Goal: Contribute content: Contribute content

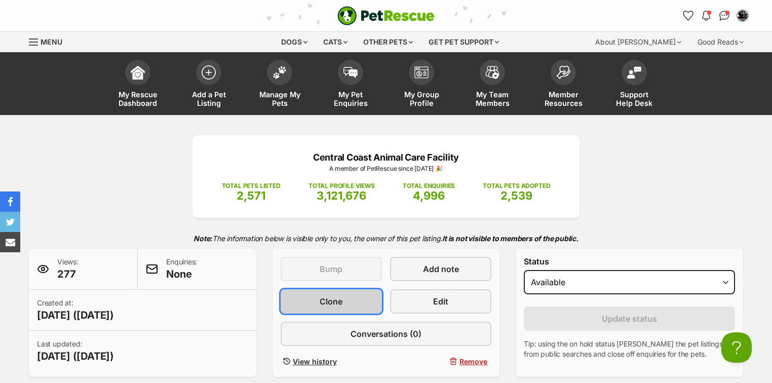
click at [335, 297] on span "Clone" at bounding box center [331, 302] width 23 height 12
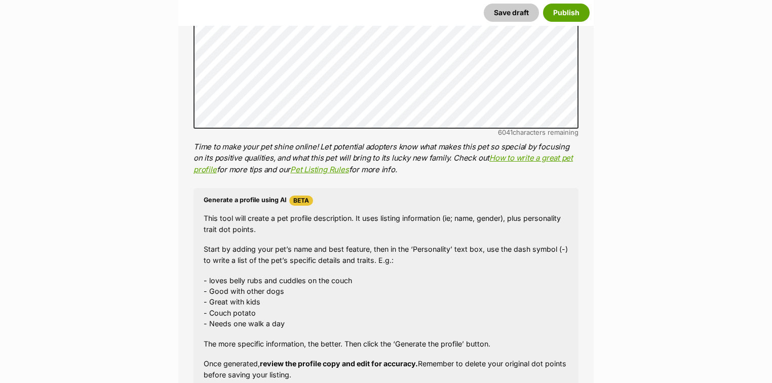
scroll to position [892, 0]
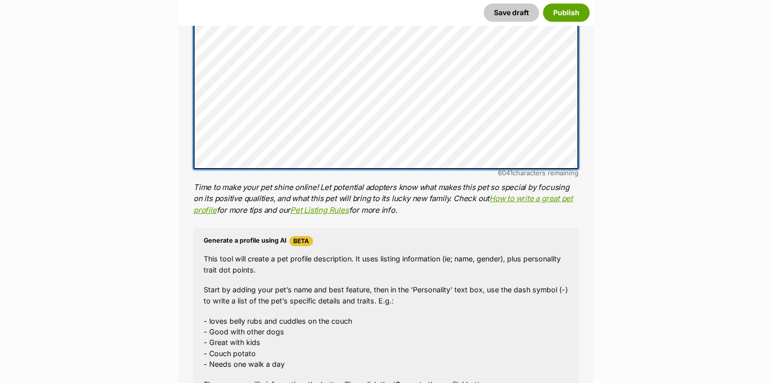
click at [188, 159] on div "About This Pet Name Henlo there, it looks like you might be using the pet name …" at bounding box center [386, 9] width 416 height 1037
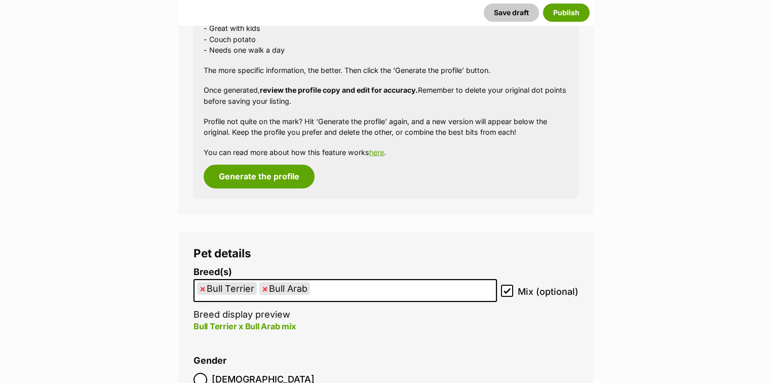
scroll to position [1257, 0]
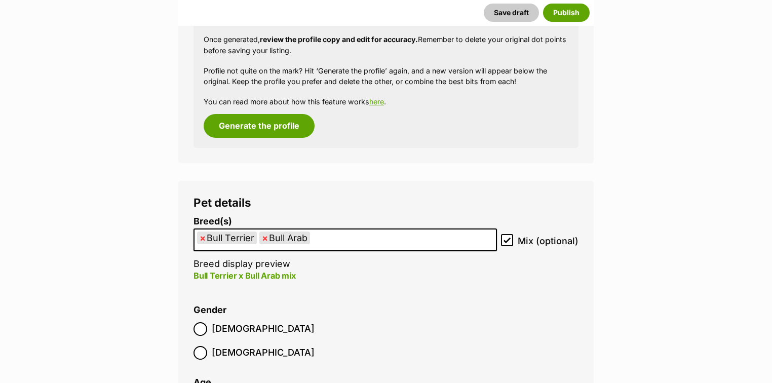
click at [201, 237] on span "×" at bounding box center [203, 238] width 6 height 13
select select "48"
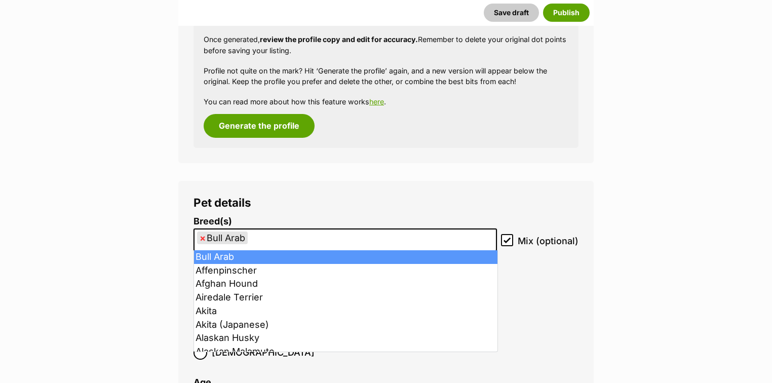
click at [203, 239] on span "×" at bounding box center [203, 238] width 6 height 13
select select
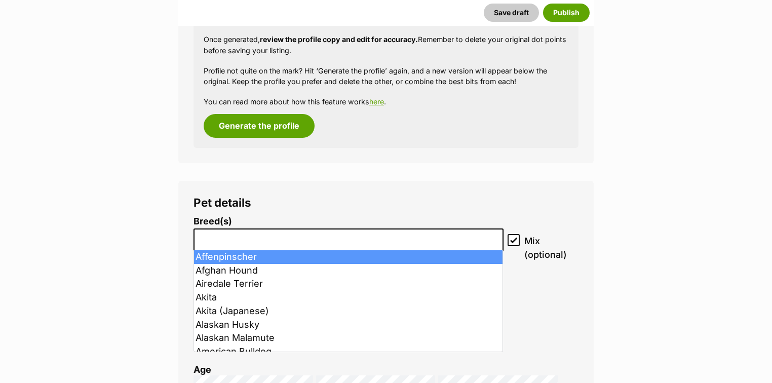
click at [208, 239] on input "search" at bounding box center [348, 237] width 303 height 11
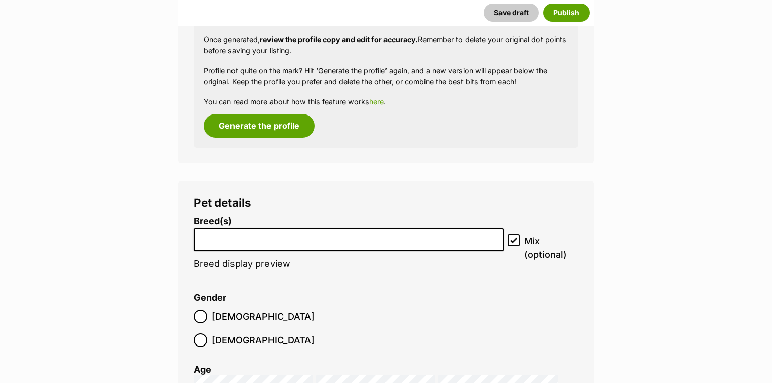
click at [209, 240] on input "search" at bounding box center [348, 237] width 303 height 11
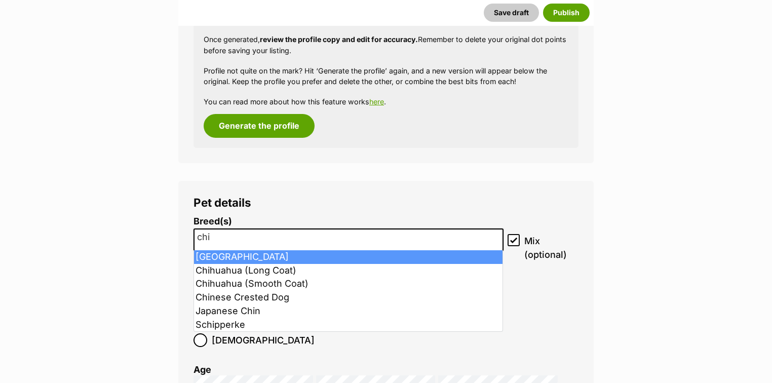
type input "chi"
select select "59"
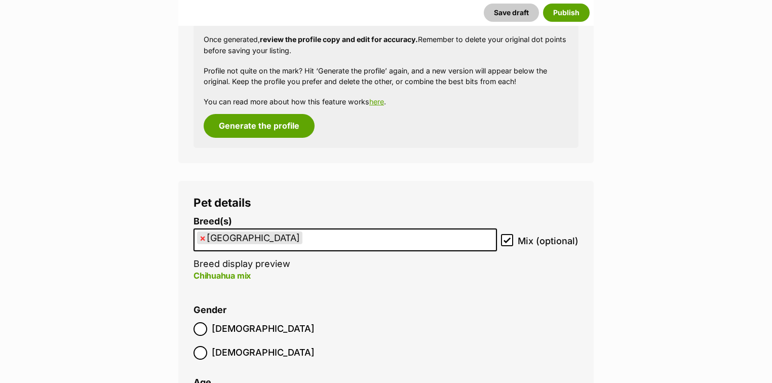
click at [266, 240] on ul "× Chihuahua" at bounding box center [346, 240] width 302 height 21
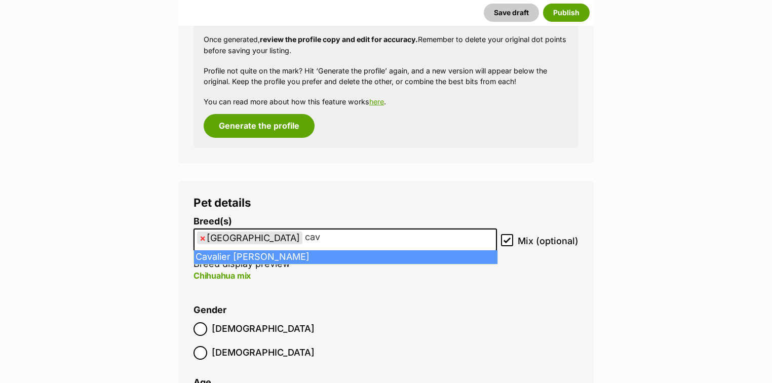
type input "cav"
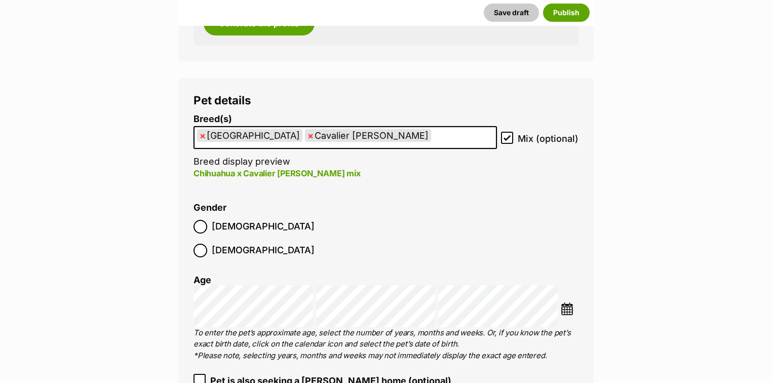
scroll to position [1379, 0]
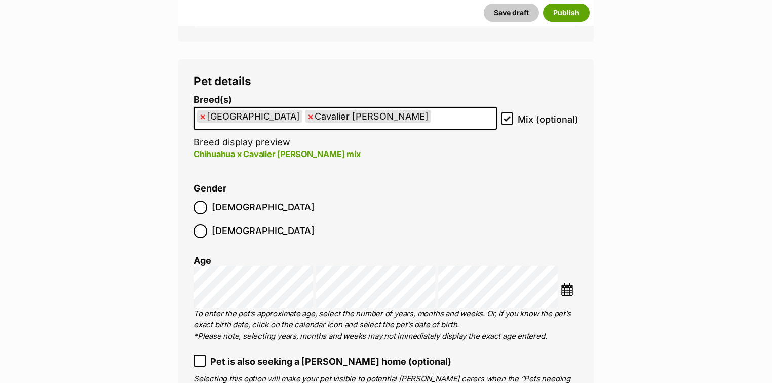
click at [568, 283] on img at bounding box center [567, 289] width 13 height 13
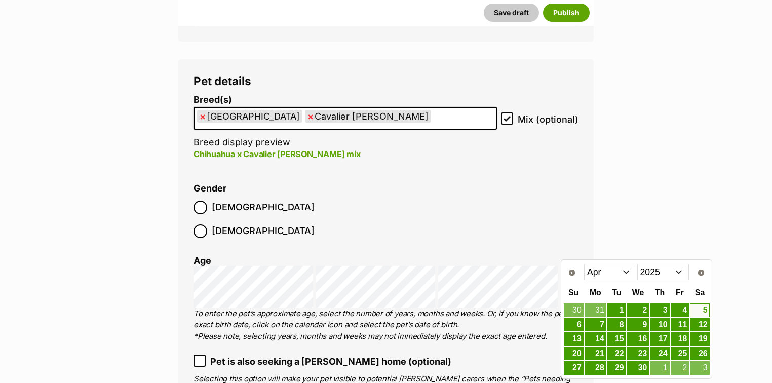
click at [627, 273] on select "Jan Feb Mar Apr May Jun Jul Aug Sep" at bounding box center [610, 272] width 52 height 16
click at [598, 365] on link "30" at bounding box center [596, 368] width 22 height 13
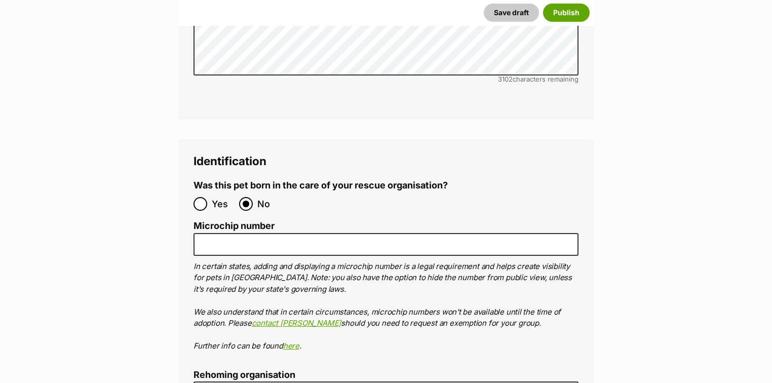
scroll to position [3366, 0]
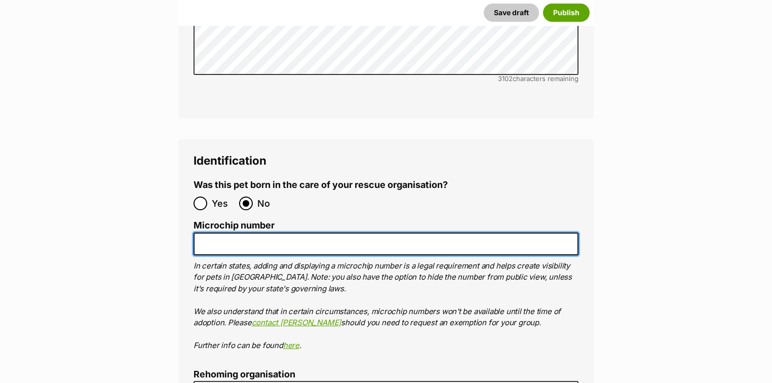
click at [228, 233] on input "Microchip number" at bounding box center [386, 244] width 385 height 23
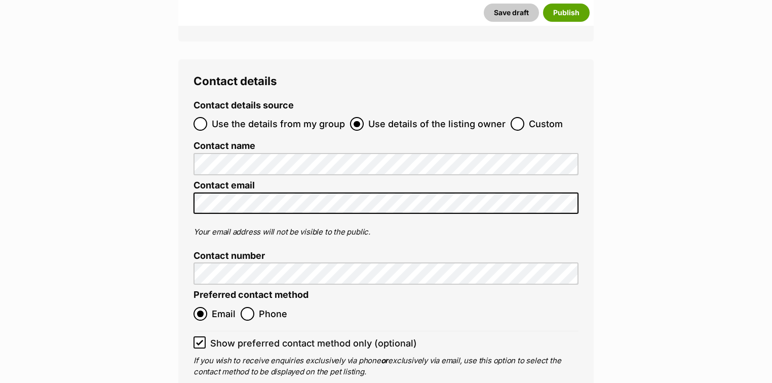
scroll to position [3933, 0]
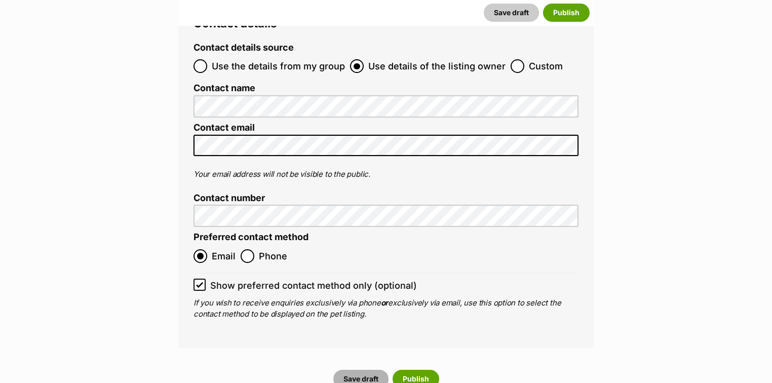
type input "941000028912859"
click at [367, 370] on button "Save draft" at bounding box center [361, 379] width 55 height 18
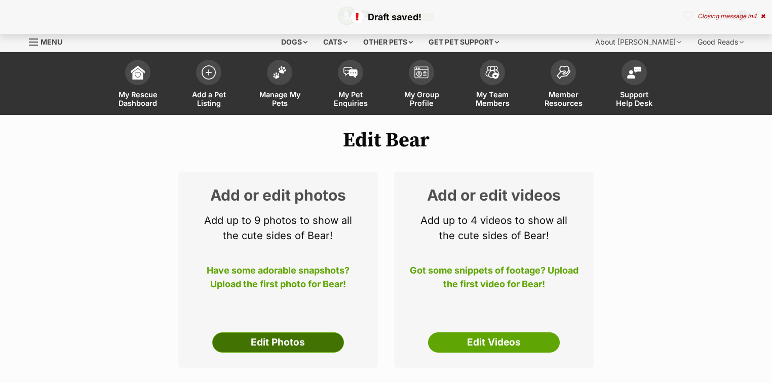
click at [293, 336] on link "Edit Photos" at bounding box center [278, 343] width 132 height 20
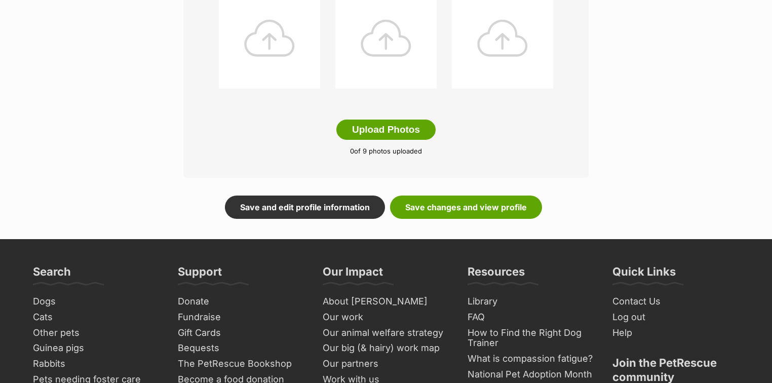
scroll to position [568, 0]
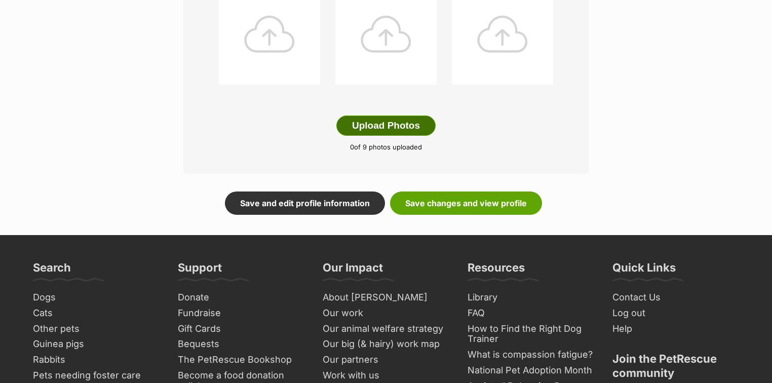
click at [399, 121] on button "Upload Photos" at bounding box center [386, 126] width 99 height 20
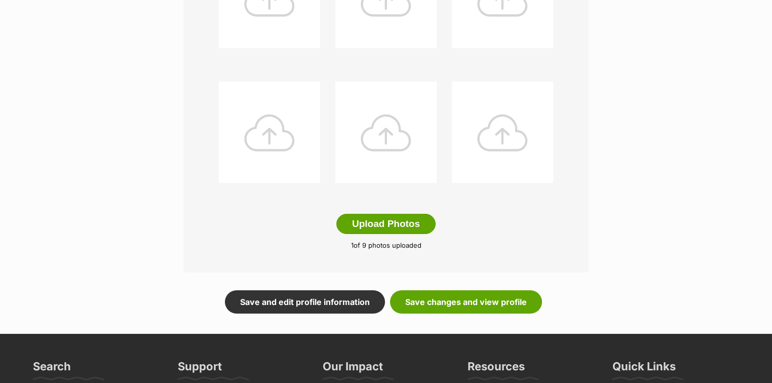
scroll to position [470, 0]
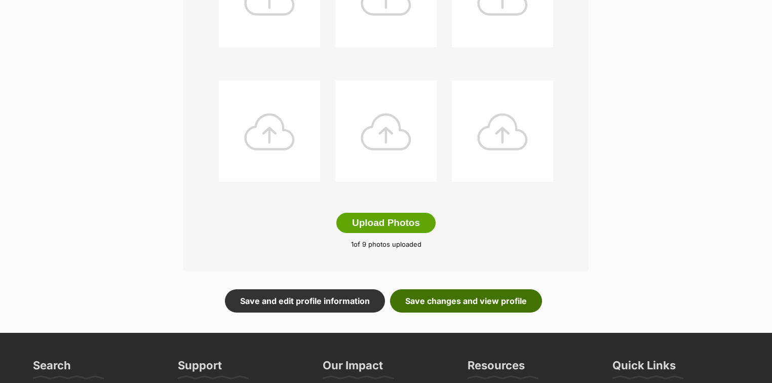
click at [486, 304] on link "Save changes and view profile" at bounding box center [466, 300] width 152 height 23
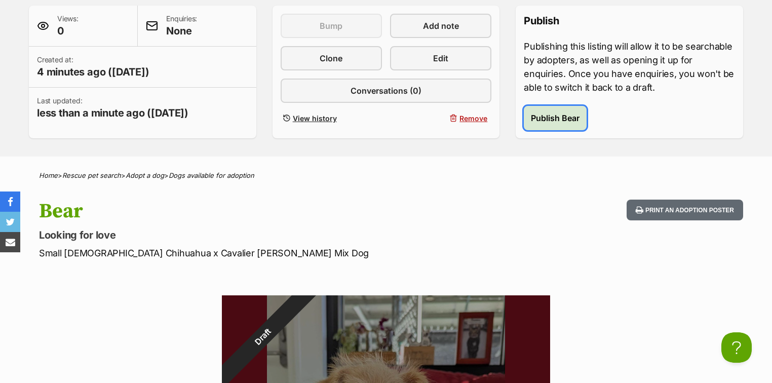
click at [557, 118] on span "Publish Bear" at bounding box center [555, 118] width 49 height 12
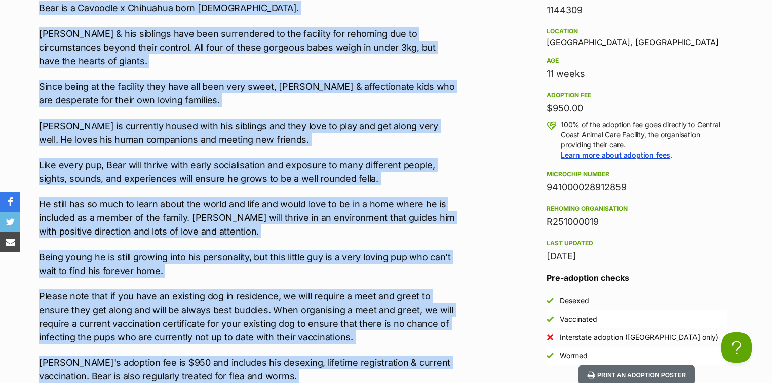
scroll to position [1059, 0]
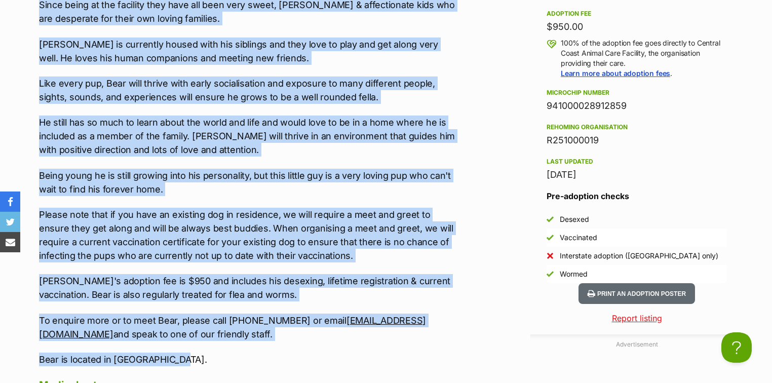
drag, startPoint x: 37, startPoint y: 187, endPoint x: 243, endPoint y: 345, distance: 259.5
click at [243, 345] on div "Upload Videos About Bear Introducing Bear! Bear is a Cavoodle x Chihuahua born …" at bounding box center [243, 262] width 429 height 877
copy div "Introducing Bear! Bear is a Cavoodle x Chihuahua born 30th June 2025. Bear & hi…"
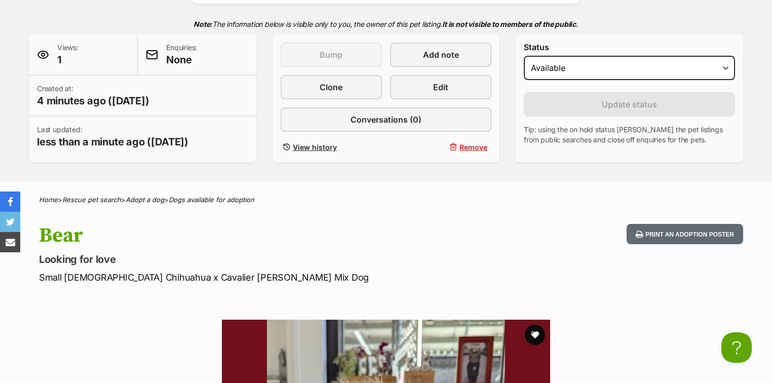
scroll to position [86, 0]
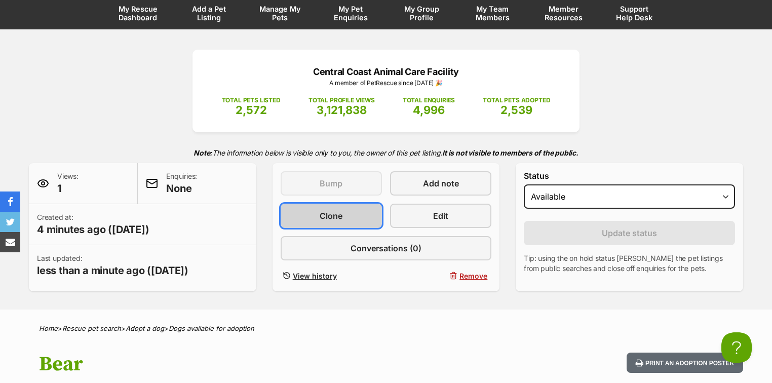
click at [320, 215] on span "Clone" at bounding box center [331, 216] width 23 height 12
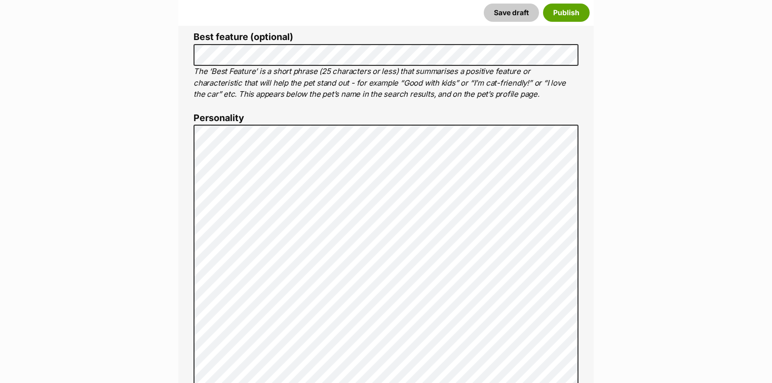
scroll to position [527, 0]
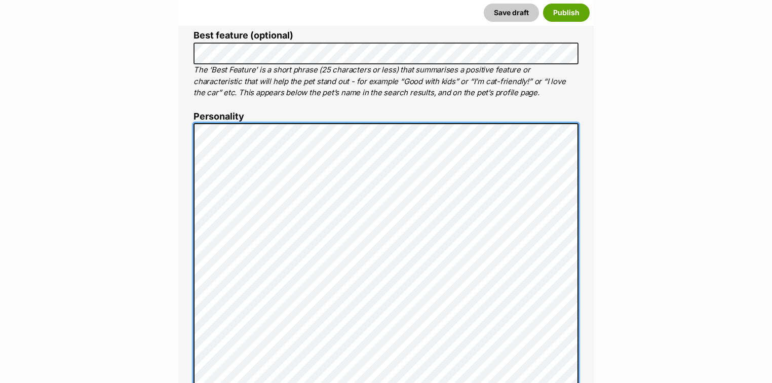
click at [193, 154] on div "About This Pet Name Henlo there, it looks like you might be using the pet name …" at bounding box center [386, 374] width 416 height 1037
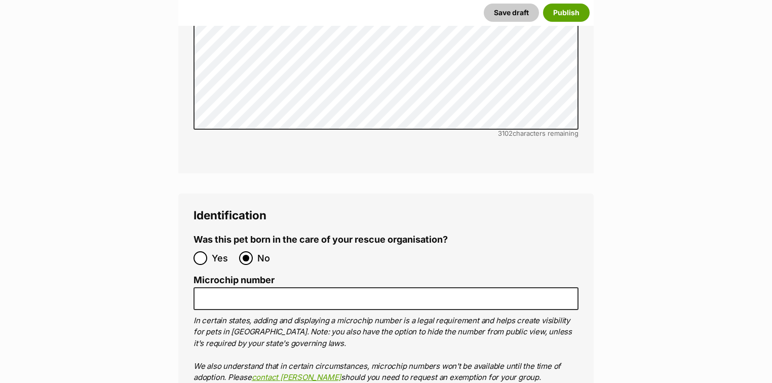
scroll to position [3325, 0]
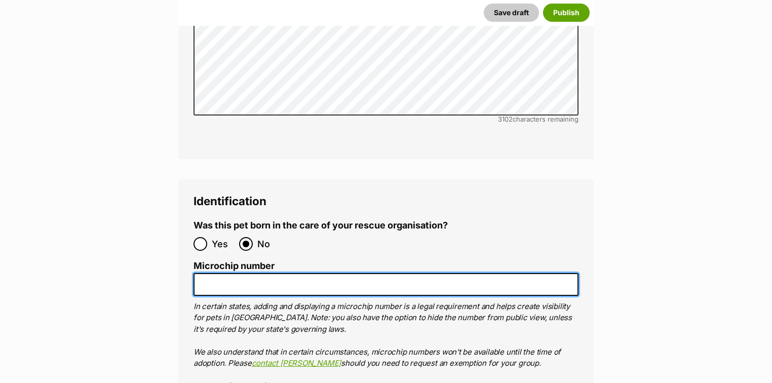
click at [219, 273] on input "Microchip number" at bounding box center [386, 284] width 385 height 23
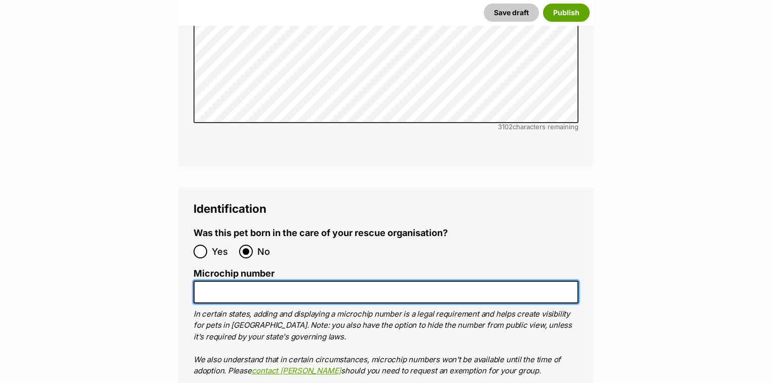
scroll to position [3366, 0]
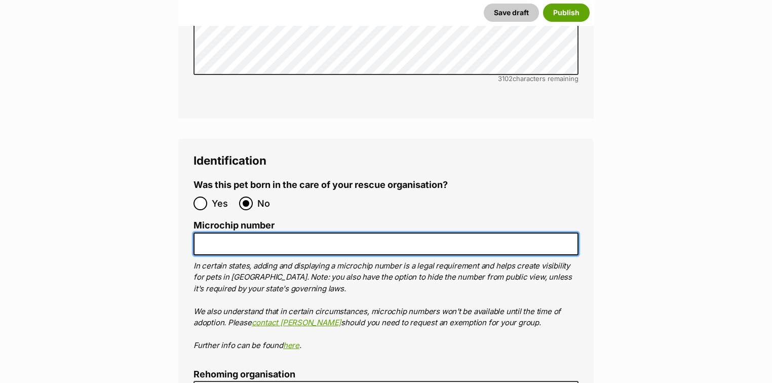
click at [262, 233] on input "Microchip number" at bounding box center [386, 244] width 385 height 23
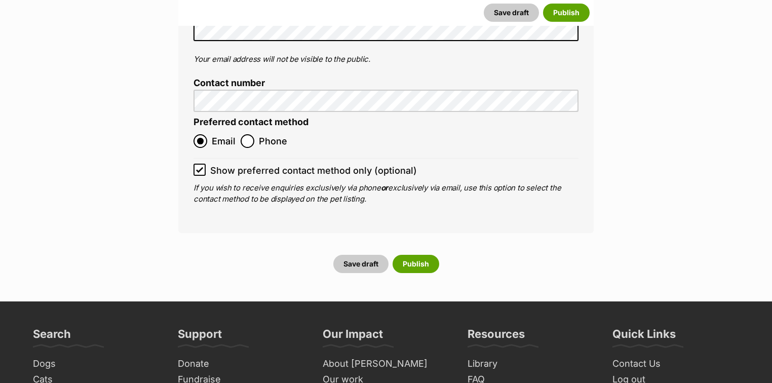
scroll to position [4055, 0]
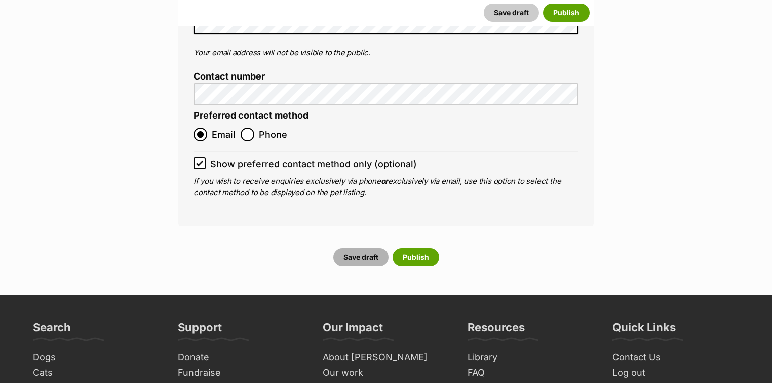
type input "941000028912906"
click at [346, 248] on button "Save draft" at bounding box center [361, 257] width 55 height 18
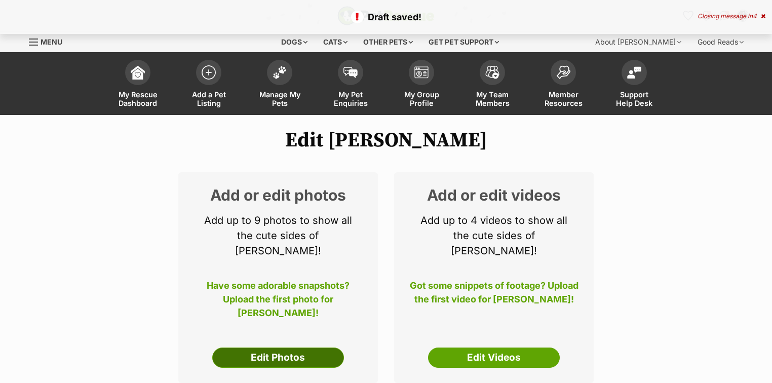
click at [280, 349] on link "Edit Photos" at bounding box center [278, 358] width 132 height 20
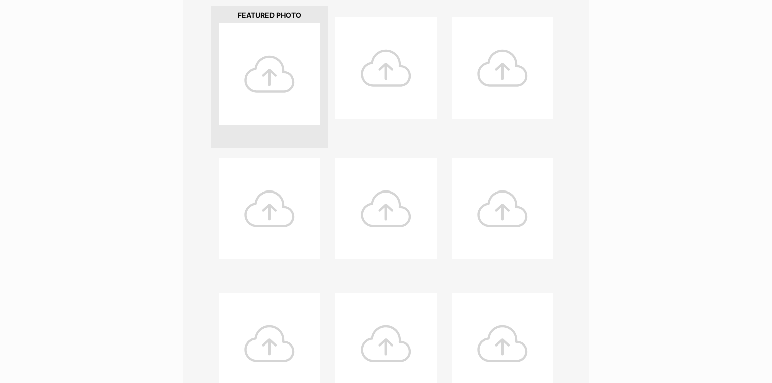
scroll to position [405, 0]
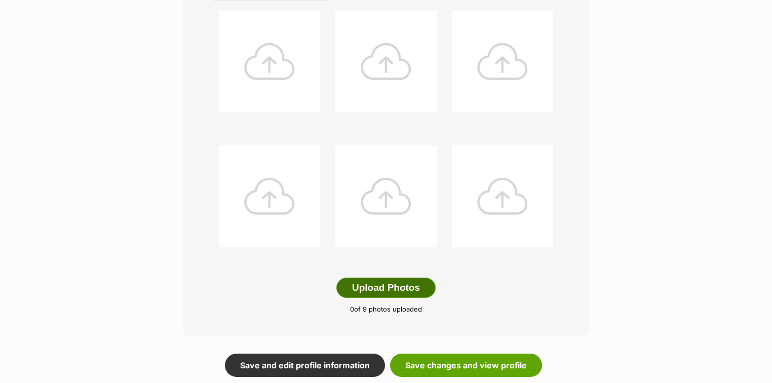
click at [379, 283] on button "Upload Photos" at bounding box center [386, 288] width 99 height 20
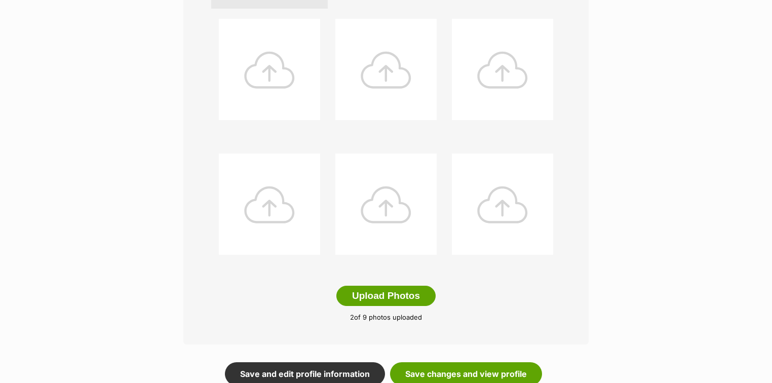
scroll to position [243, 0]
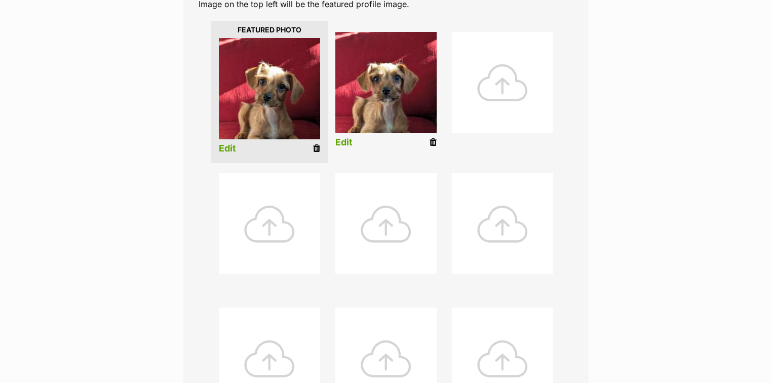
click at [231, 150] on link "Edit" at bounding box center [227, 148] width 17 height 11
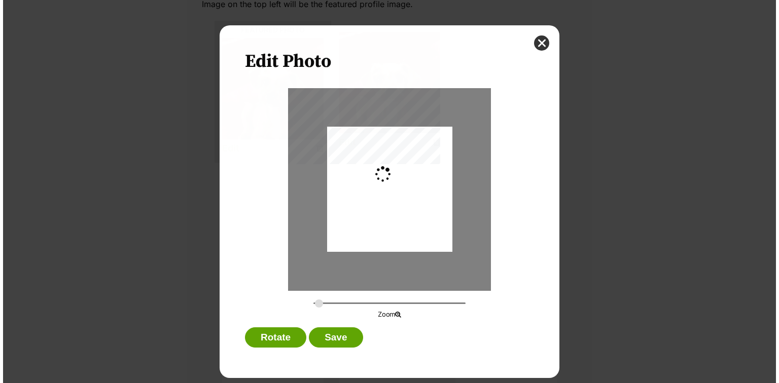
scroll to position [0, 0]
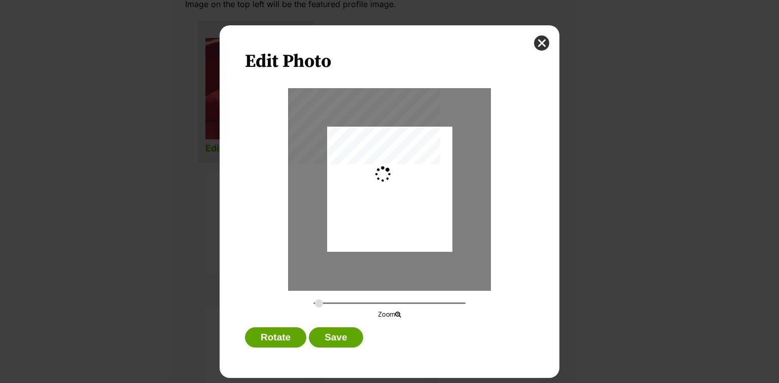
type input "0.2744"
drag, startPoint x: 407, startPoint y: 215, endPoint x: 407, endPoint y: 205, distance: 9.6
click at [407, 205] on div "Dialog Window - Close (Press escape to close)" at bounding box center [389, 180] width 125 height 162
click at [336, 338] on button "Save" at bounding box center [336, 337] width 54 height 20
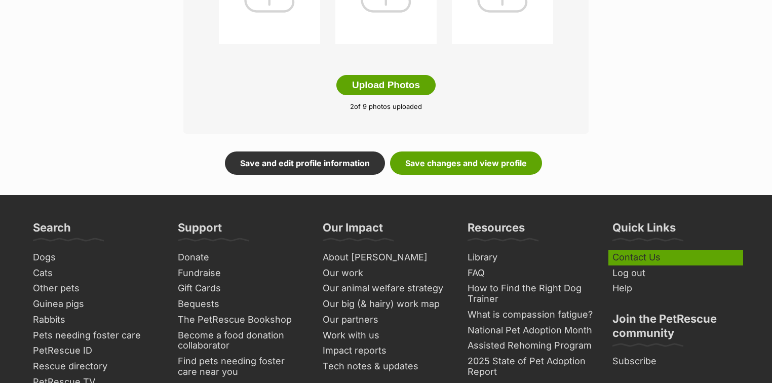
scroll to position [649, 0]
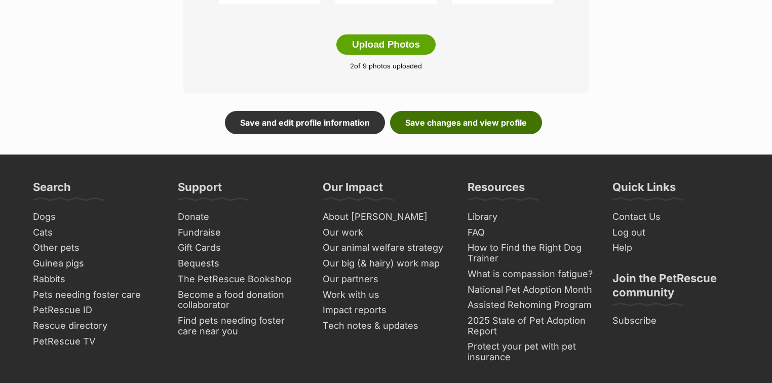
click at [476, 124] on link "Save changes and view profile" at bounding box center [466, 122] width 152 height 23
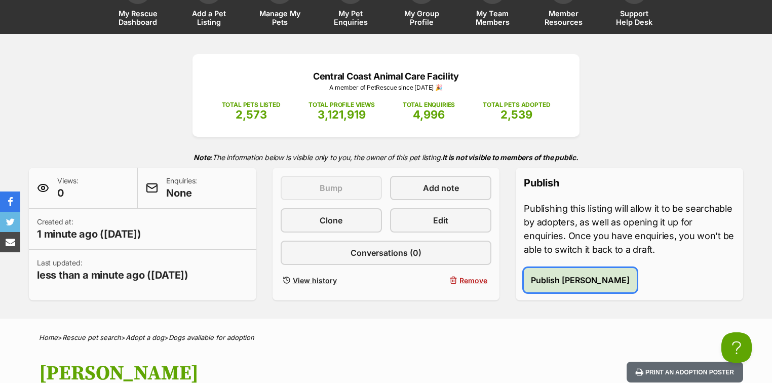
click at [561, 282] on span "Publish Archie" at bounding box center [580, 280] width 99 height 12
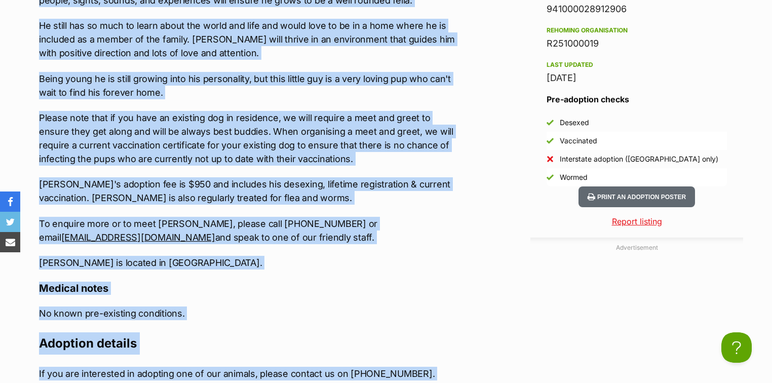
scroll to position [1184, 0]
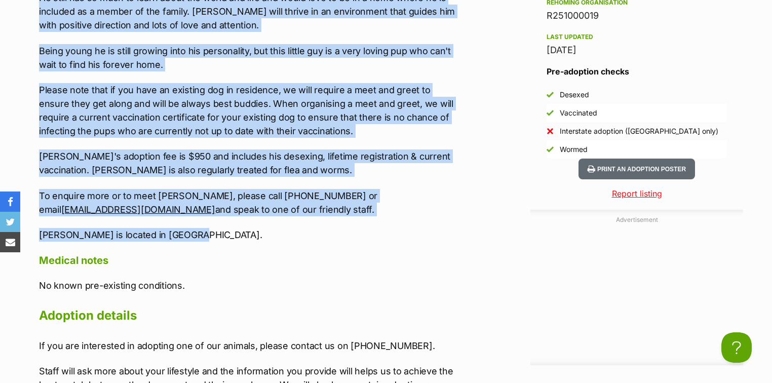
drag, startPoint x: 39, startPoint y: 64, endPoint x: 206, endPoint y: 243, distance: 245.3
click at [260, 236] on div "Upload Videos About Archie Introducing Archie! Archie is a Cavoodle x Chihuahua…" at bounding box center [243, 137] width 429 height 877
copy div "Introducing Archie! Archie is a Cavoodle x Chihuahua born 30th June 2025. Archi…"
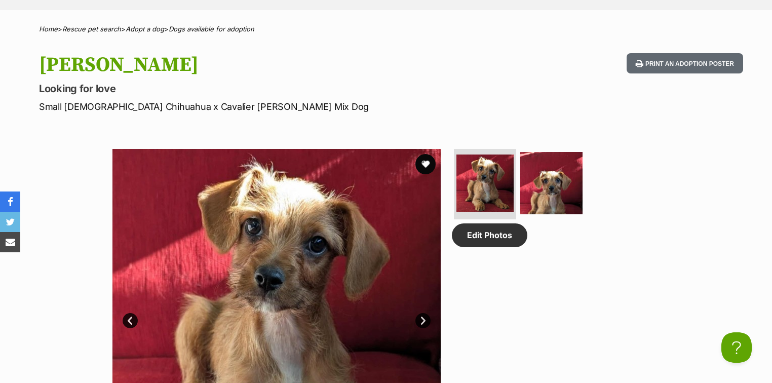
scroll to position [210, 0]
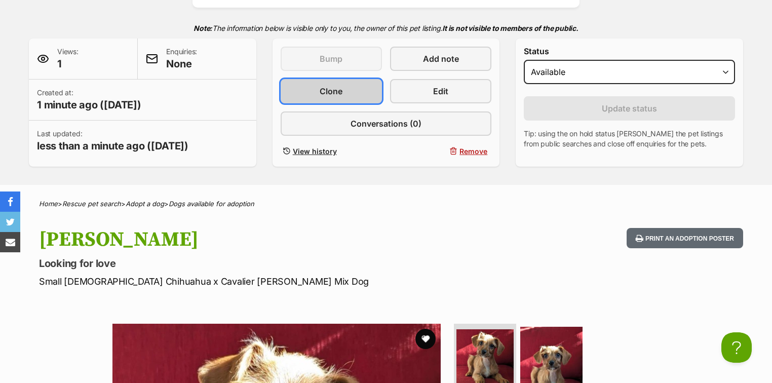
click at [340, 91] on span "Clone" at bounding box center [331, 91] width 23 height 12
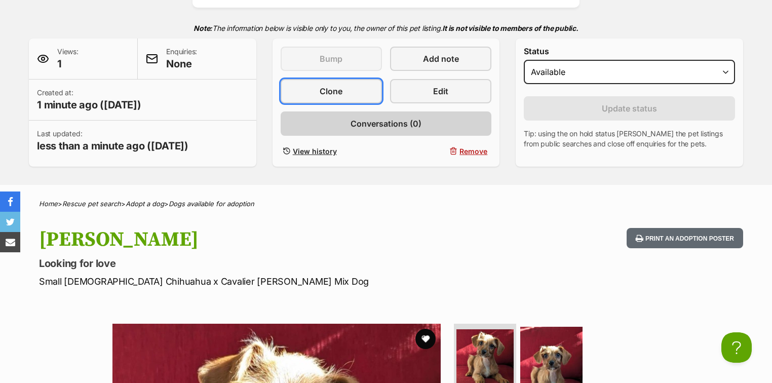
scroll to position [0, 0]
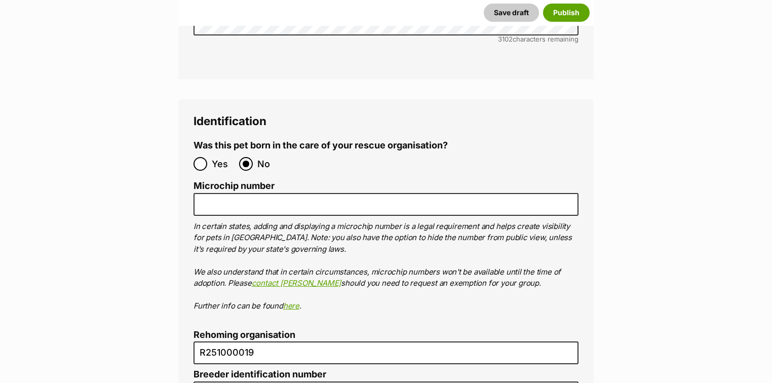
scroll to position [3406, 0]
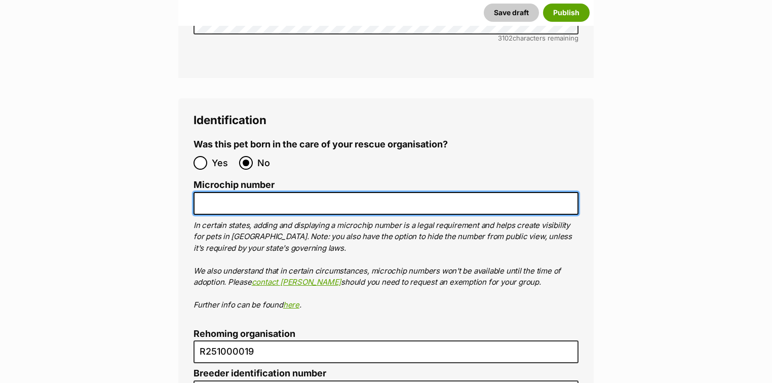
click at [279, 192] on input "Microchip number" at bounding box center [386, 203] width 385 height 23
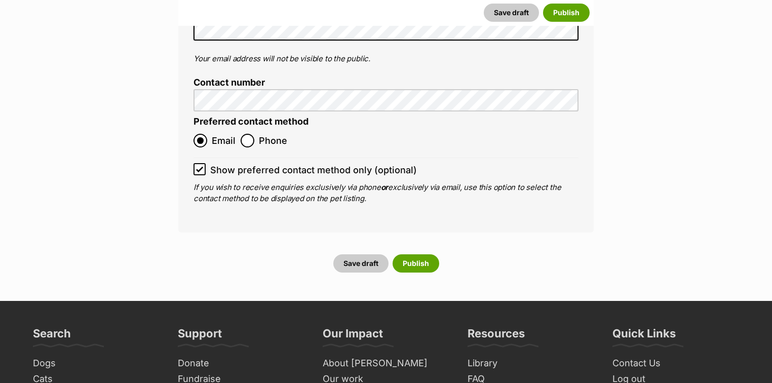
scroll to position [4055, 0]
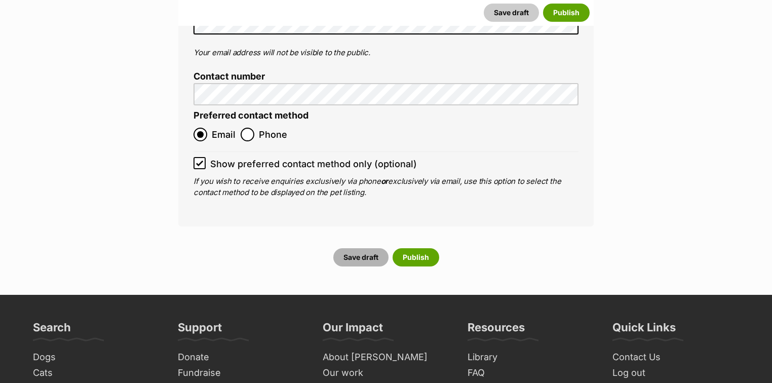
type input "941000028912907"
click at [350, 248] on button "Save draft" at bounding box center [361, 257] width 55 height 18
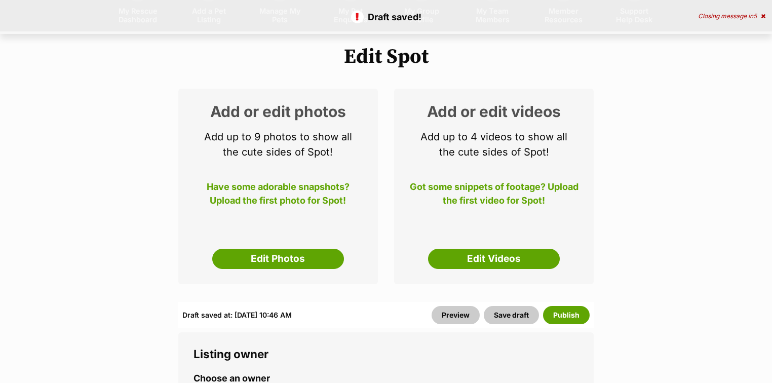
scroll to position [122, 0]
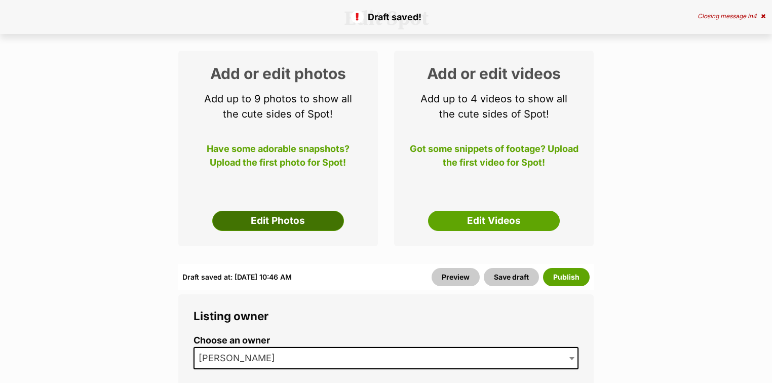
click at [312, 223] on link "Edit Photos" at bounding box center [278, 221] width 132 height 20
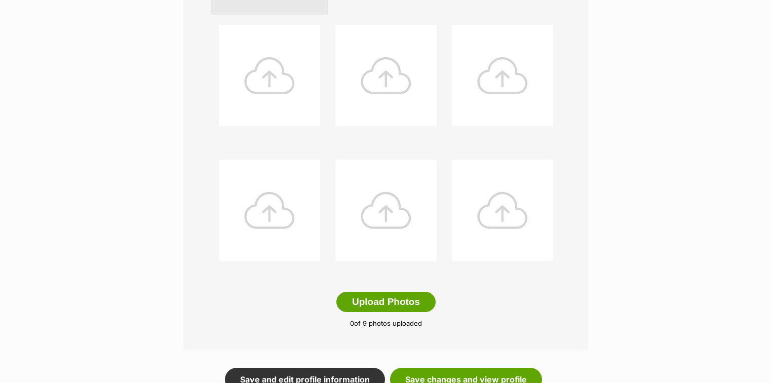
scroll to position [405, 0]
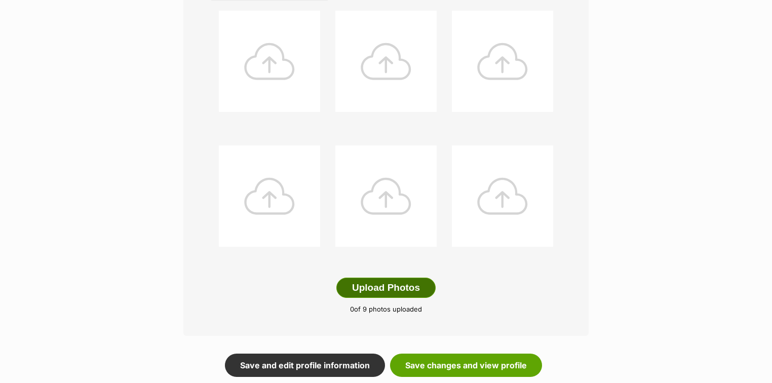
click at [364, 286] on button "Upload Photos" at bounding box center [386, 288] width 99 height 20
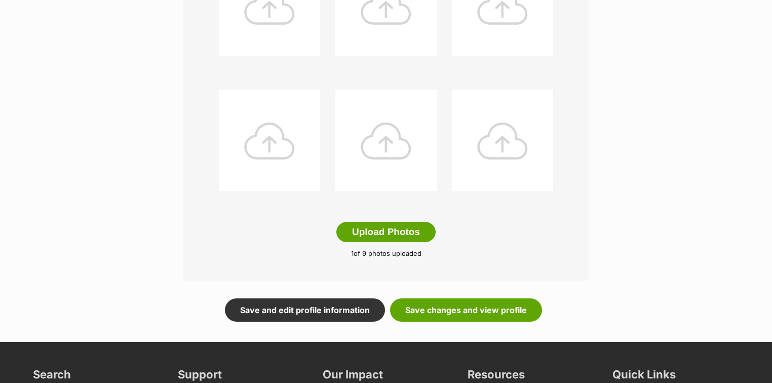
scroll to position [487, 0]
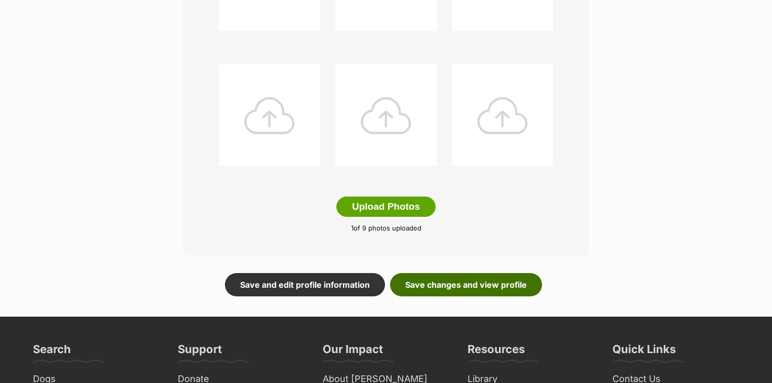
click at [494, 284] on link "Save changes and view profile" at bounding box center [466, 284] width 152 height 23
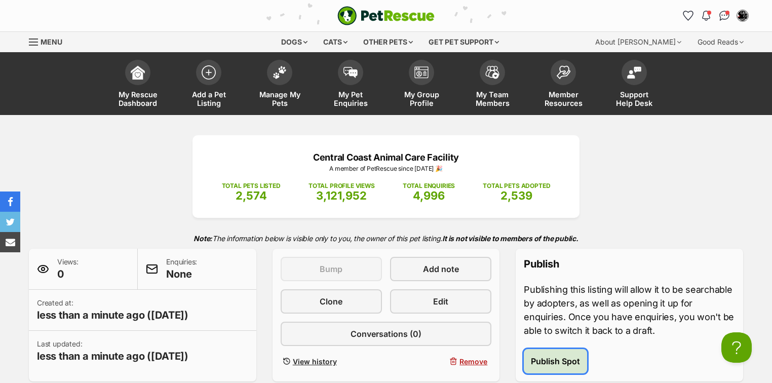
click at [531, 359] on span "Publish Spot" at bounding box center [555, 361] width 49 height 12
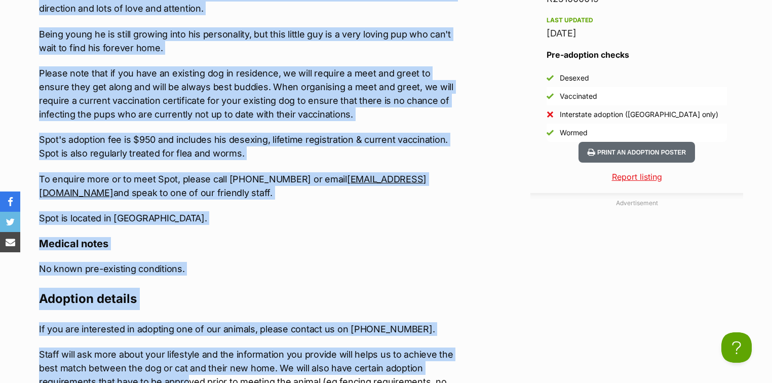
scroll to position [1213, 0]
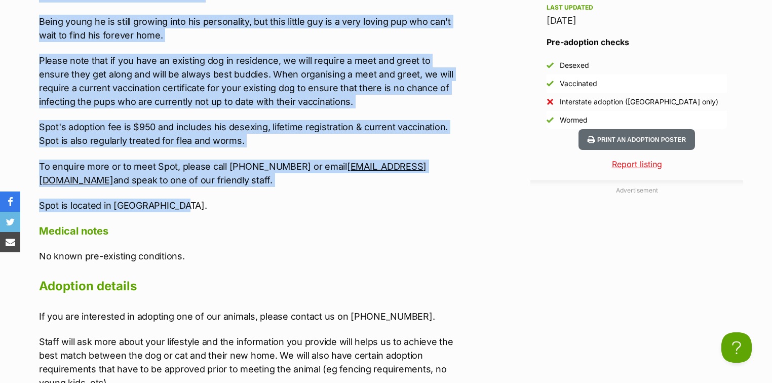
drag, startPoint x: 39, startPoint y: 105, endPoint x: 191, endPoint y: 190, distance: 174.5
click at [191, 190] on div "Upload Videos About Spot Introducing Spot! Spot is a Cavoodle x Chihuahua born …" at bounding box center [243, 108] width 429 height 877
copy div "Introducing Spot! Spot is a Cavoodle x Chihuahua born 30th June 2025. Spot & hi…"
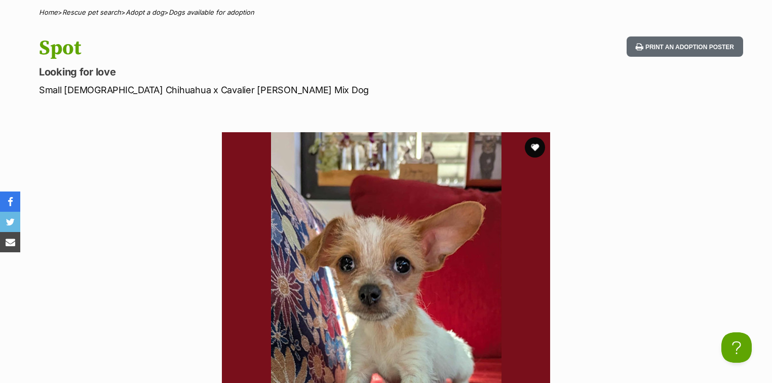
scroll to position [78, 0]
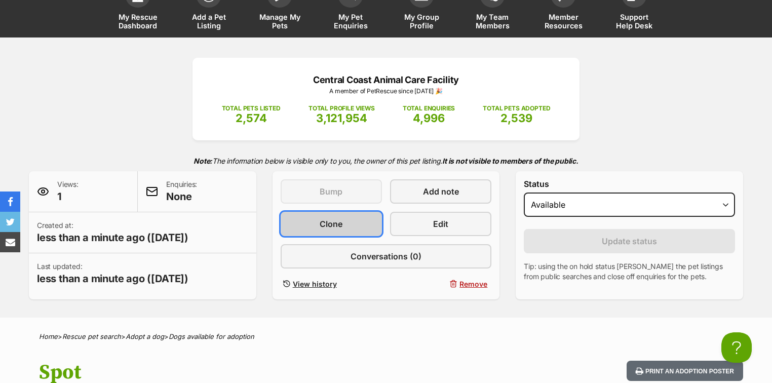
click at [310, 225] on link "Clone" at bounding box center [331, 224] width 101 height 24
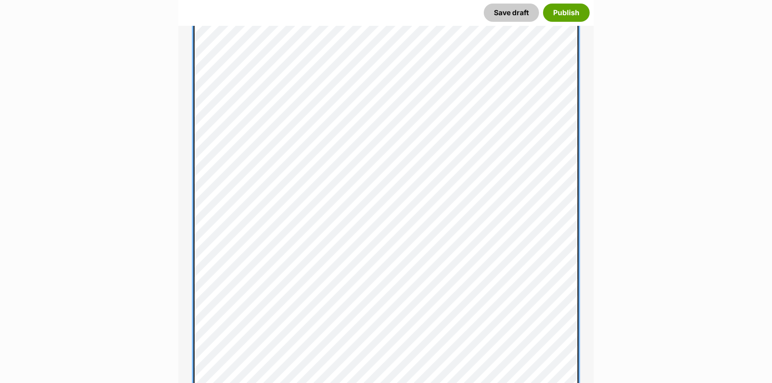
scroll to position [649, 0]
click at [189, 127] on div "About This Pet Name Henlo there, it looks like you might be using the pet name …" at bounding box center [386, 252] width 416 height 1037
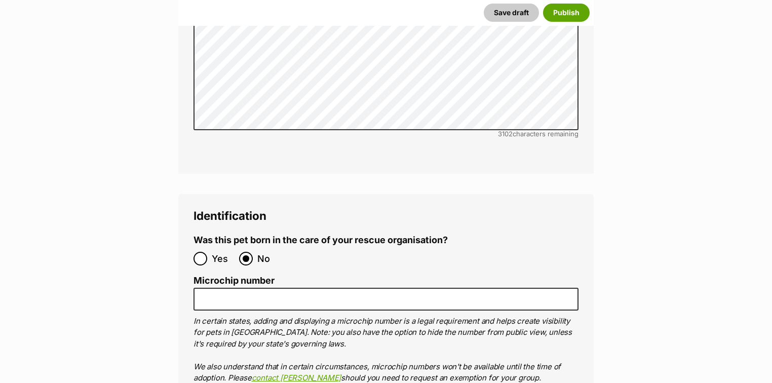
scroll to position [3325, 0]
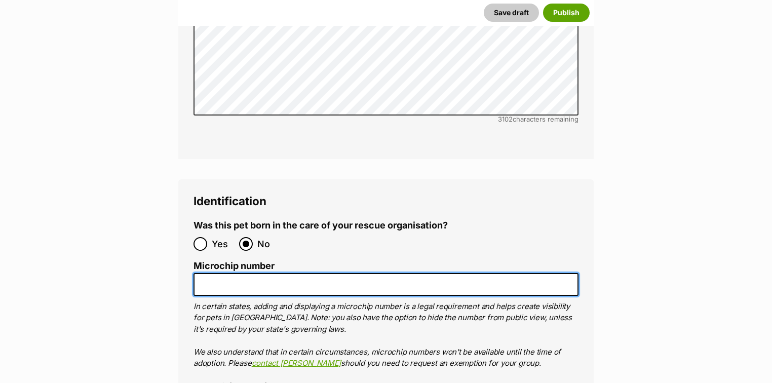
click at [270, 273] on input "Microchip number" at bounding box center [386, 284] width 385 height 23
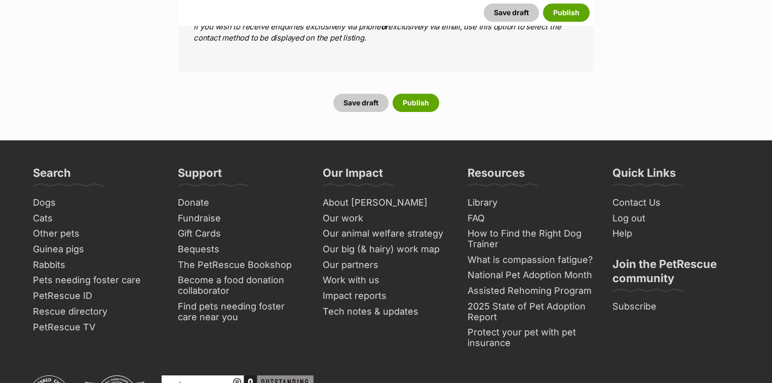
scroll to position [4095, 0]
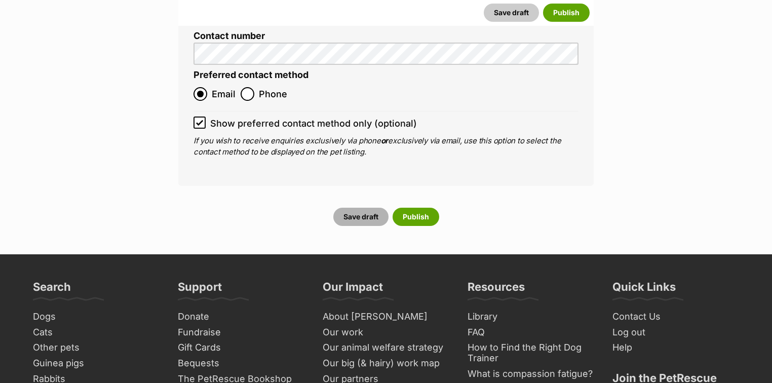
type input "941000028912905"
click at [365, 208] on button "Save draft" at bounding box center [361, 217] width 55 height 18
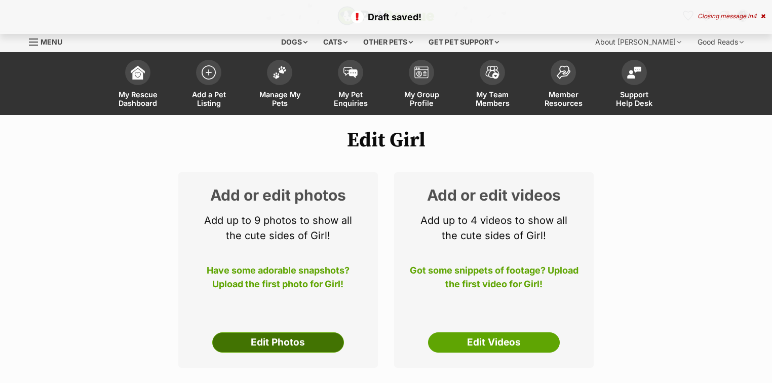
click at [302, 344] on link "Edit Photos" at bounding box center [278, 343] width 132 height 20
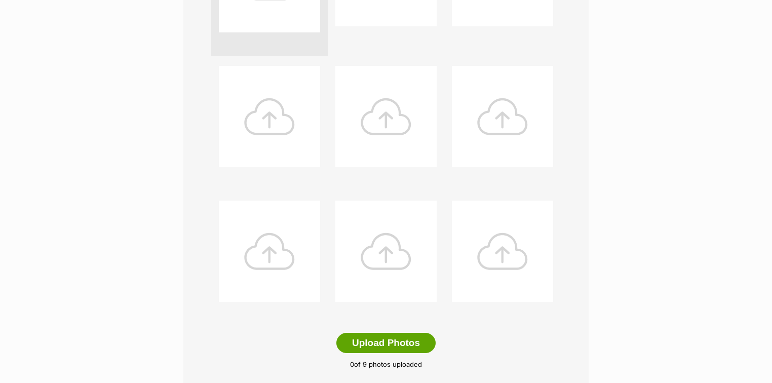
scroll to position [365, 0]
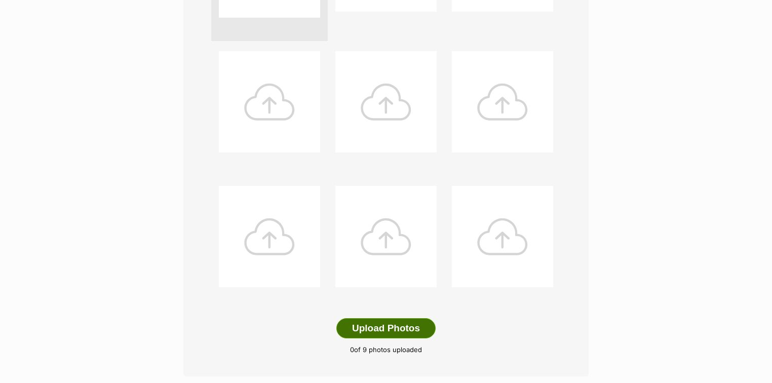
click at [394, 324] on button "Upload Photos" at bounding box center [386, 328] width 99 height 20
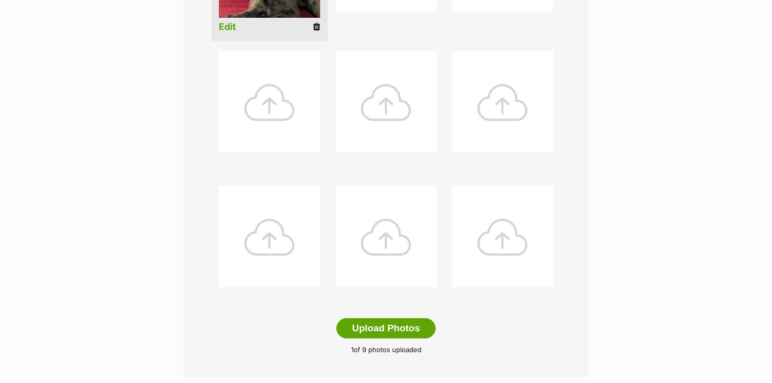
scroll to position [203, 0]
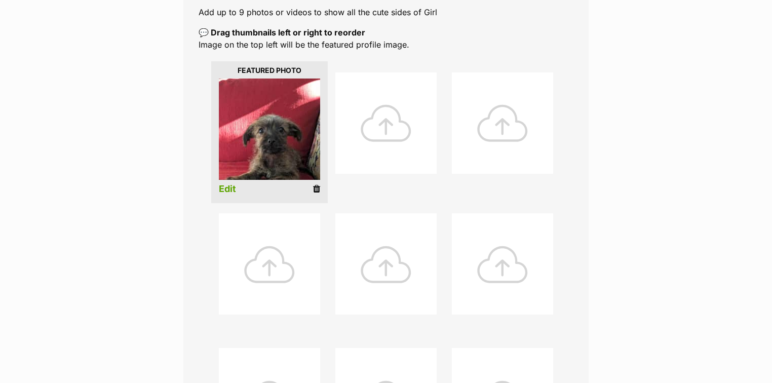
click at [227, 187] on link "Edit" at bounding box center [227, 189] width 17 height 11
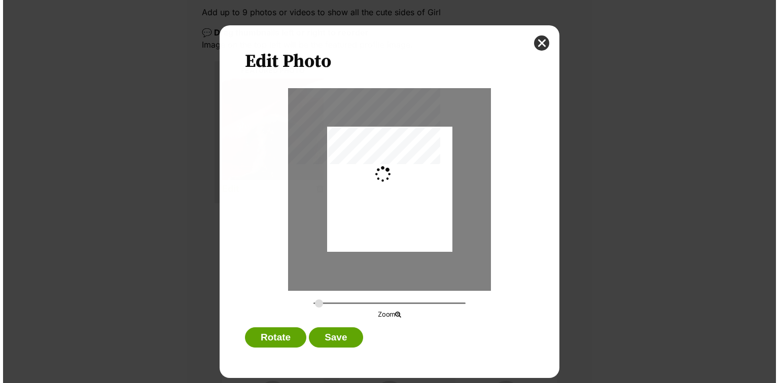
scroll to position [0, 0]
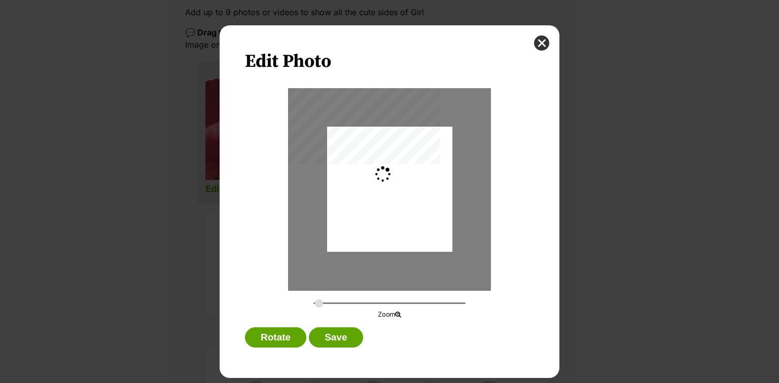
type input "0.2744"
click at [408, 212] on div "Dialog Window - Close (Press escape to close)" at bounding box center [389, 186] width 125 height 158
click at [343, 336] on button "Save" at bounding box center [336, 337] width 54 height 20
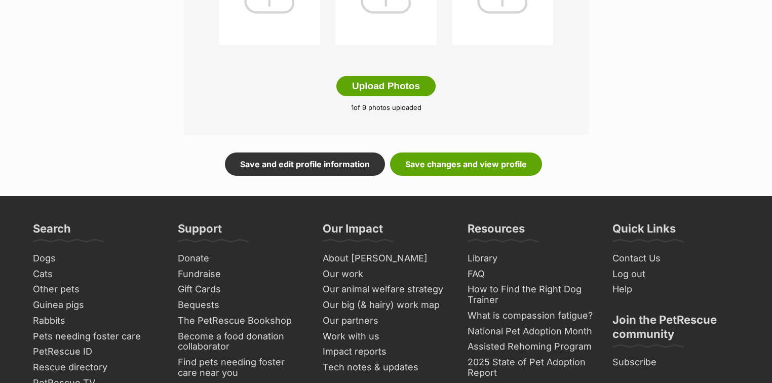
scroll to position [608, 0]
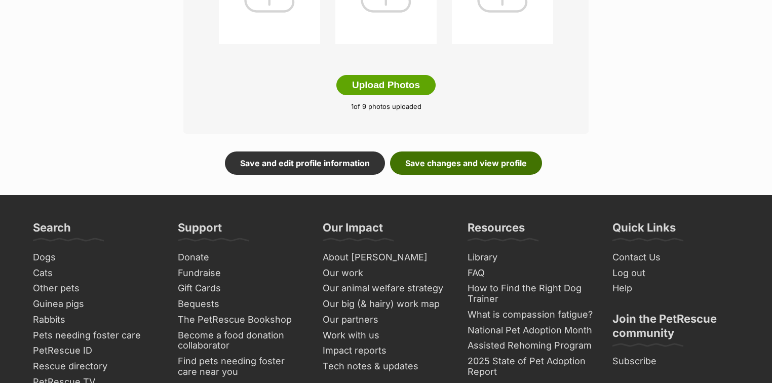
click at [456, 170] on link "Save changes and view profile" at bounding box center [466, 163] width 152 height 23
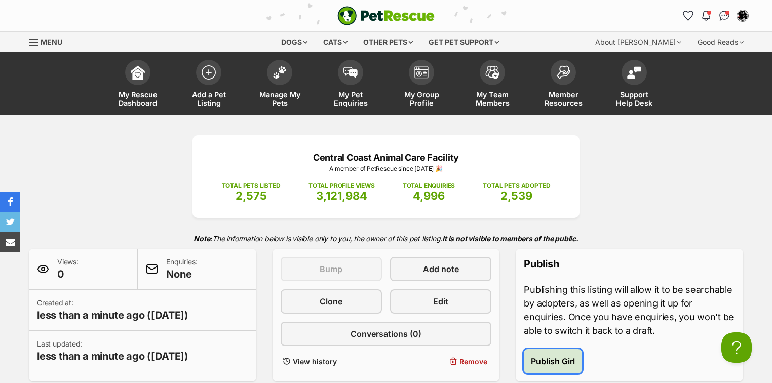
click at [546, 361] on span "Publish Girl" at bounding box center [553, 361] width 44 height 12
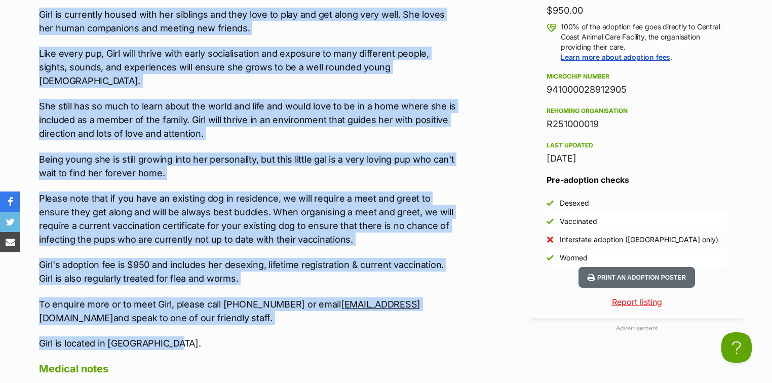
drag, startPoint x: 40, startPoint y: 145, endPoint x: 180, endPoint y: 327, distance: 230.1
click at [180, 327] on div "Introducing Girl! Girl is a Cavoodle x Chihuahua born [DEMOGRAPHIC_DATA]. Girl …" at bounding box center [248, 114] width 419 height 472
copy div "Introducing Girl! Girl is a Cavoodle x Chihuahua born [DEMOGRAPHIC_DATA]. Girl …"
